Goal: Navigation & Orientation: Find specific page/section

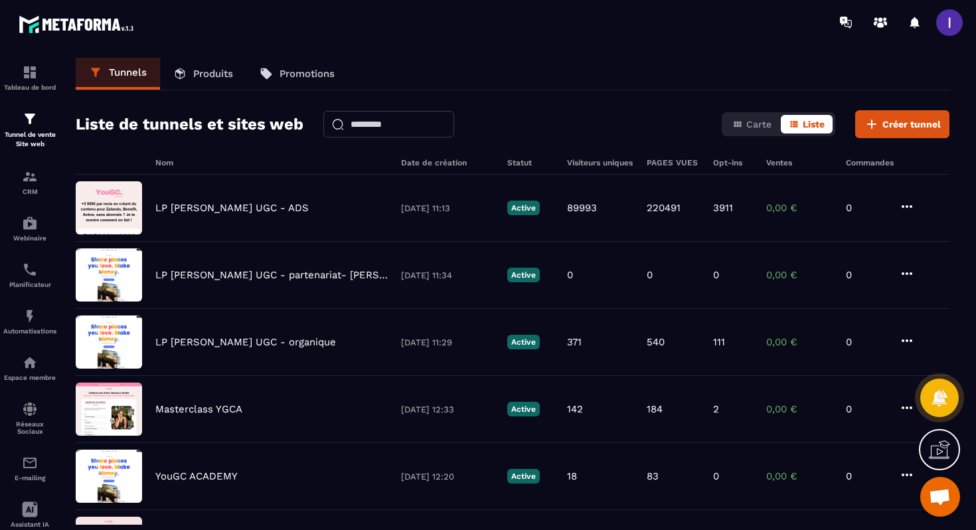
scroll to position [1733, 0]
click at [36, 191] on p "CRM" at bounding box center [29, 191] width 53 height 7
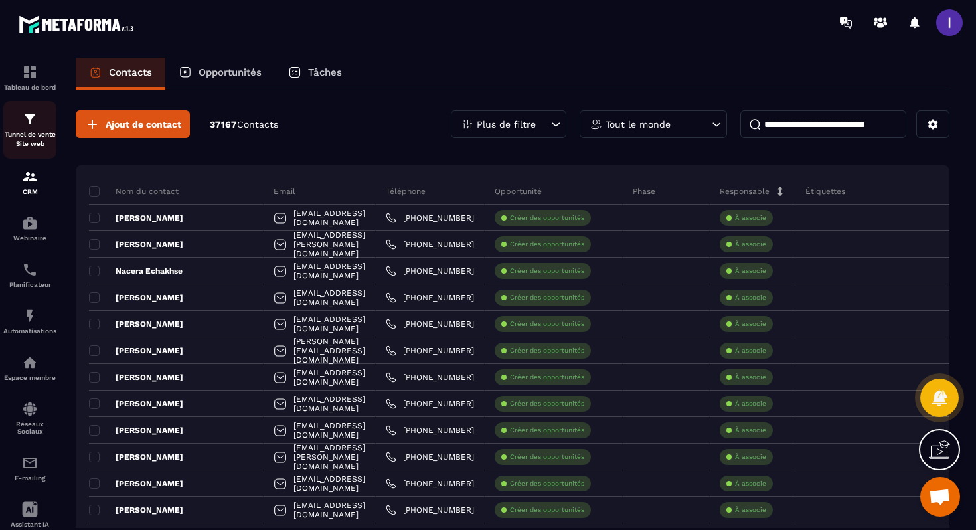
click at [32, 113] on img at bounding box center [30, 119] width 16 height 16
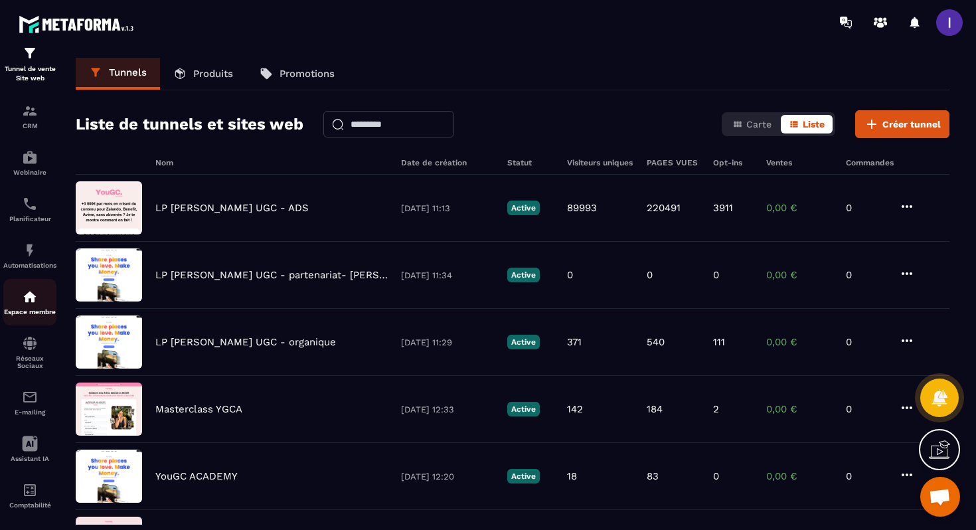
scroll to position [84, 0]
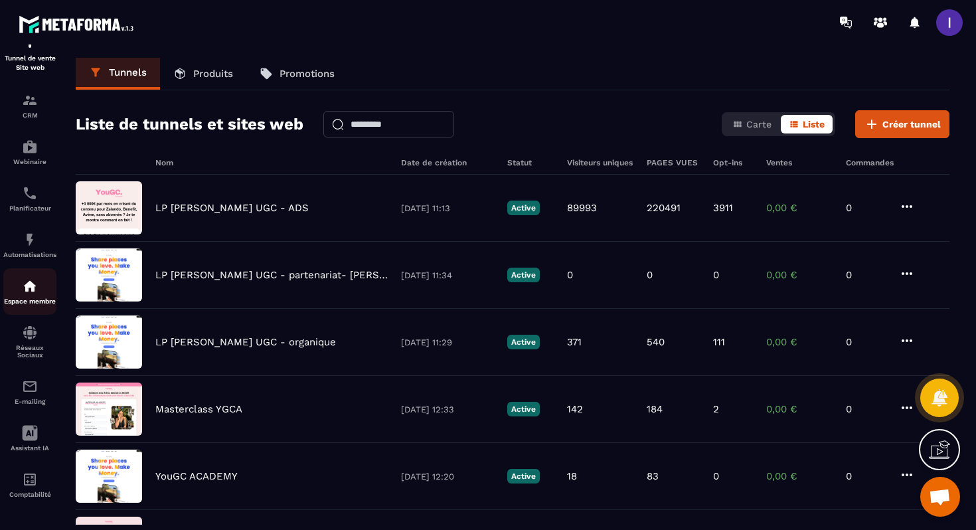
click at [35, 290] on div "Espace membre" at bounding box center [29, 291] width 53 height 27
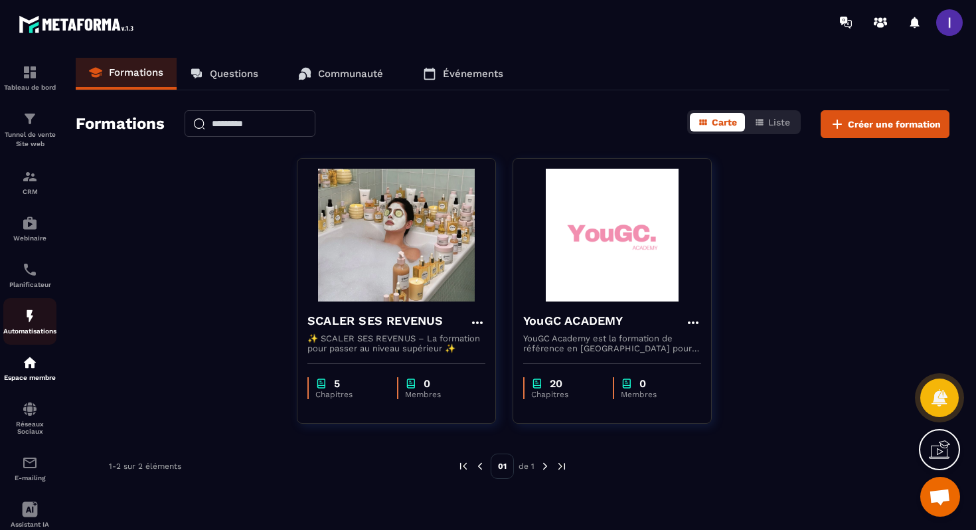
click at [32, 333] on p "Automatisations" at bounding box center [29, 330] width 53 height 7
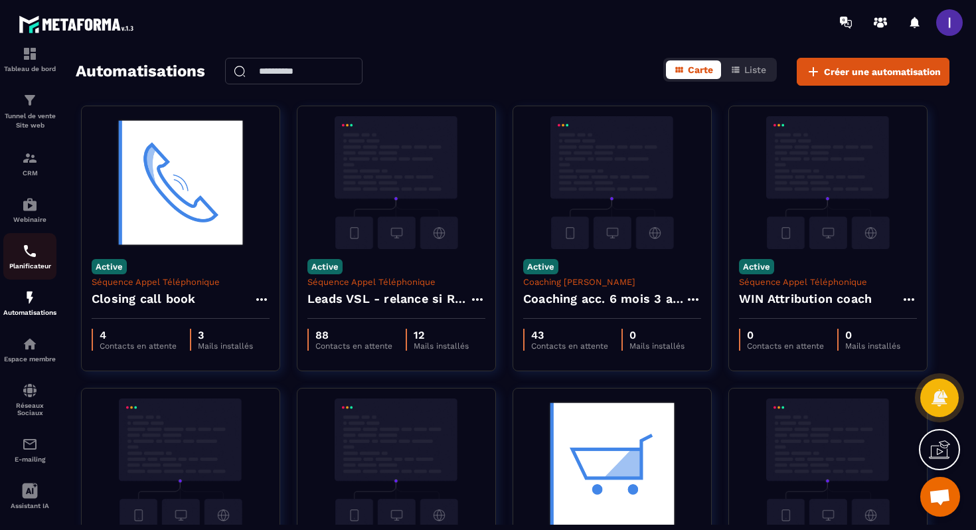
scroll to position [3, 0]
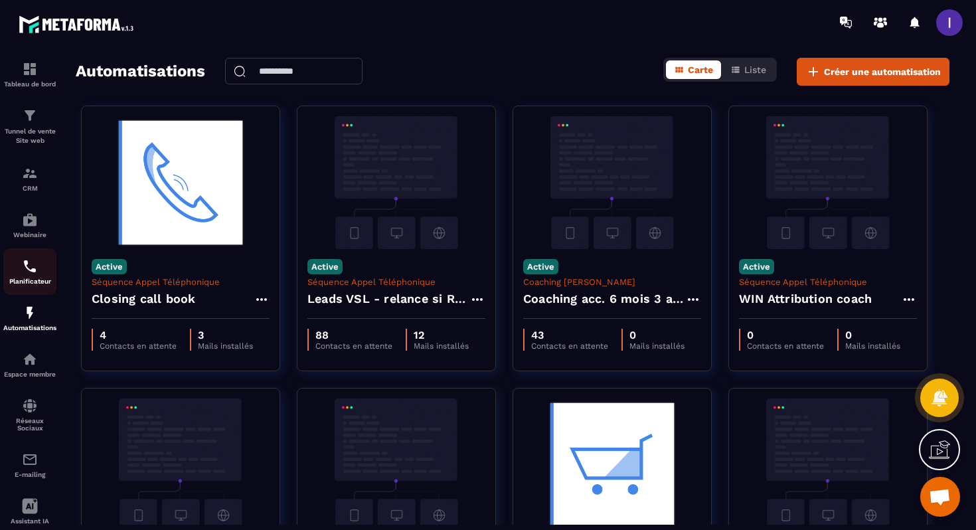
click at [29, 279] on div "Planificateur" at bounding box center [29, 271] width 53 height 27
